Goal: Check status: Check status

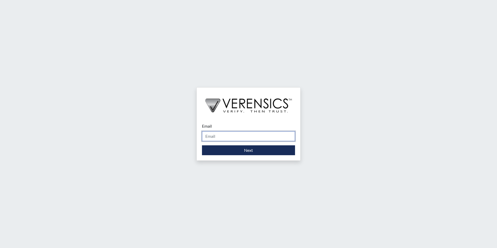
click at [243, 138] on input "Email" at bounding box center [248, 136] width 93 height 10
type input "[PERSON_NAME][EMAIL_ADDRESS][DOMAIN_NAME]"
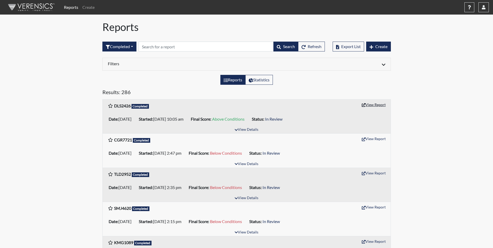
click at [367, 106] on button "View Report" at bounding box center [374, 105] width 29 height 8
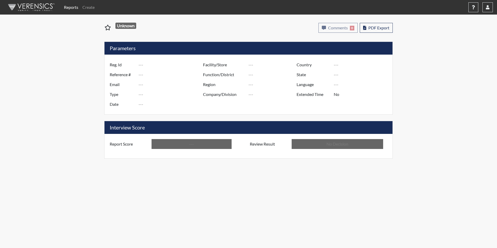
type input "DLS2426"
type input "51656"
type input "---"
type input "Corrections Pre-Employment"
type input "Oct 8, 2025"
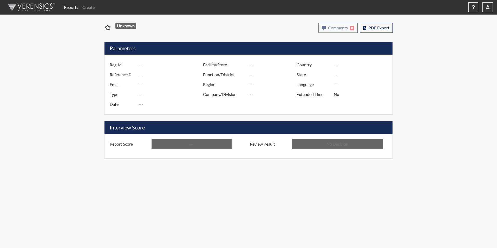
type input "[PERSON_NAME]"
type input "[GEOGRAPHIC_DATA]"
type input "[US_STATE]"
type input "English"
type input "Above Conditions"
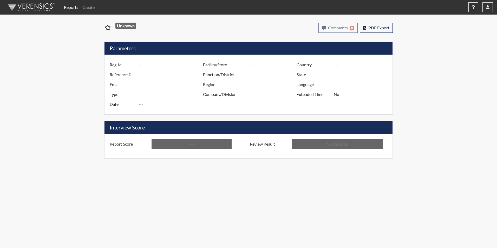
type input "In Review"
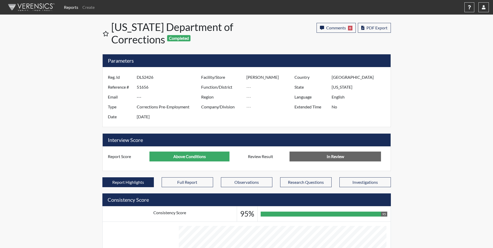
scroll to position [259933, 259803]
